Goal: Information Seeking & Learning: Check status

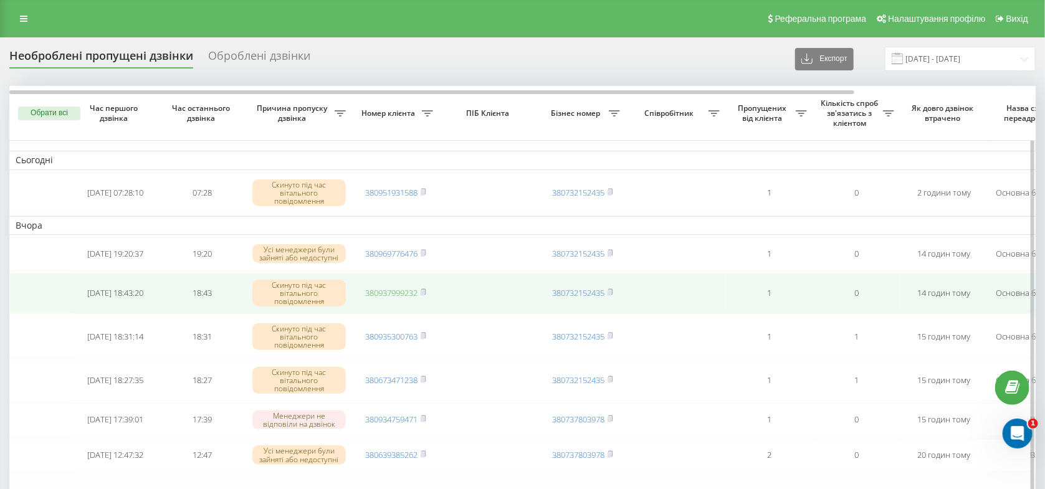
click at [399, 299] on link "380937999232" at bounding box center [391, 292] width 52 height 11
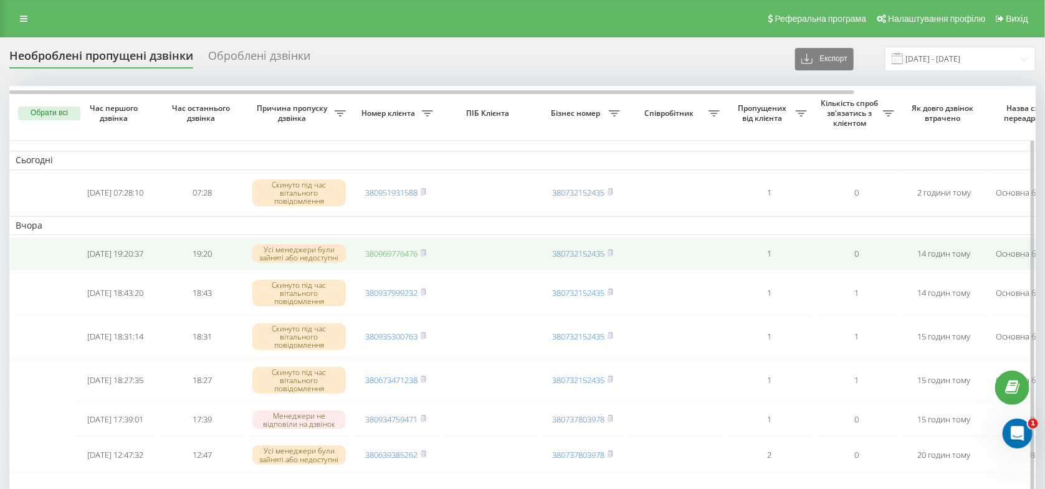
click at [396, 257] on link "380969776476" at bounding box center [391, 253] width 52 height 11
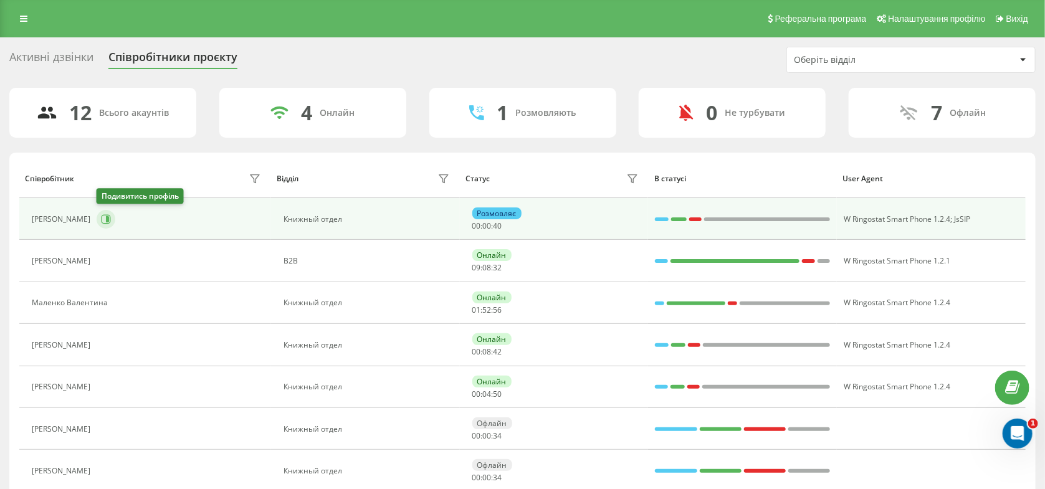
click at [106, 219] on icon at bounding box center [106, 219] width 10 height 10
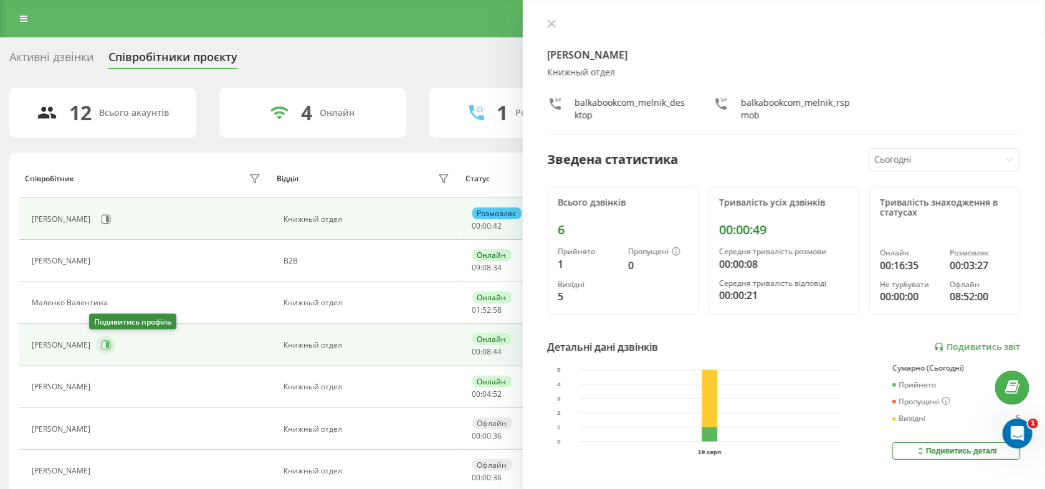
click at [104, 345] on button at bounding box center [106, 345] width 19 height 19
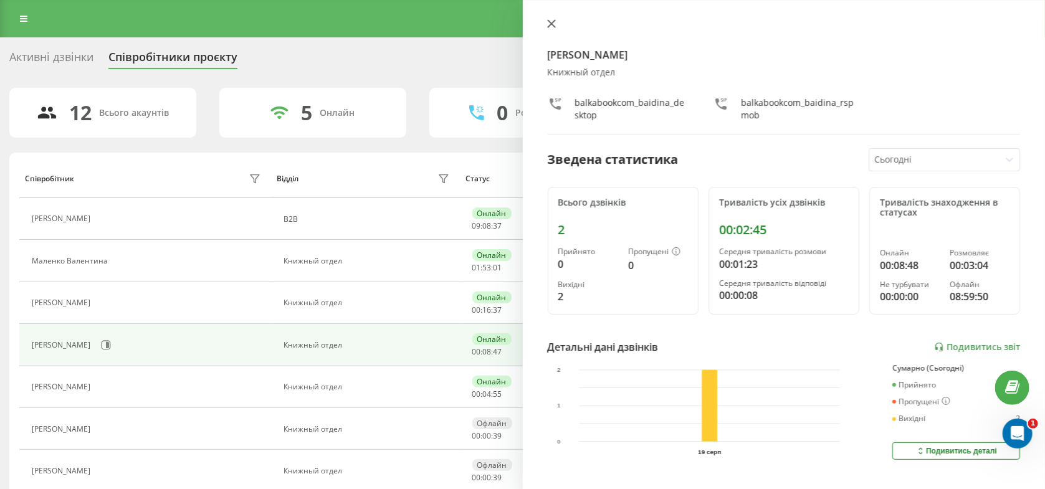
click at [545, 27] on button at bounding box center [552, 25] width 16 height 12
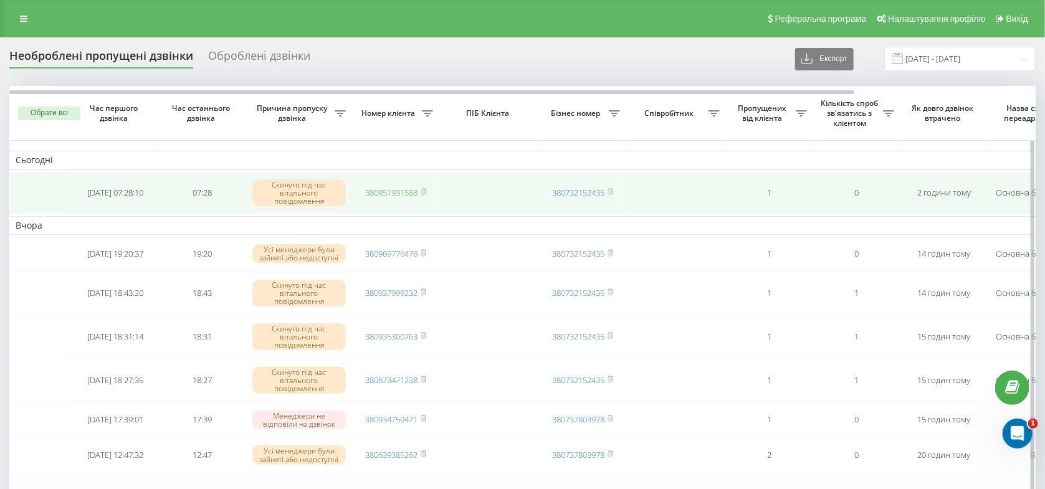
click at [396, 193] on link "380951931588" at bounding box center [391, 192] width 52 height 11
